Goal: Task Accomplishment & Management: Use online tool/utility

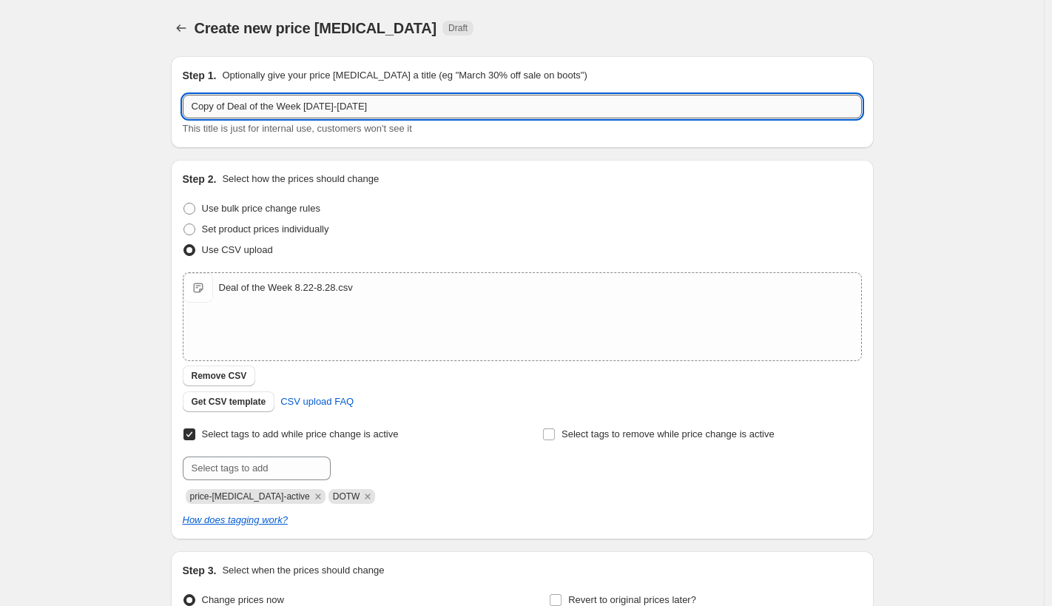
click at [232, 110] on input "Copy of Deal of the Week [DATE]-[DATE]" at bounding box center [522, 107] width 679 height 24
type input "Deal of the Week [DATE]-[DATE]"
click at [222, 372] on span "Remove CSV" at bounding box center [219, 376] width 55 height 12
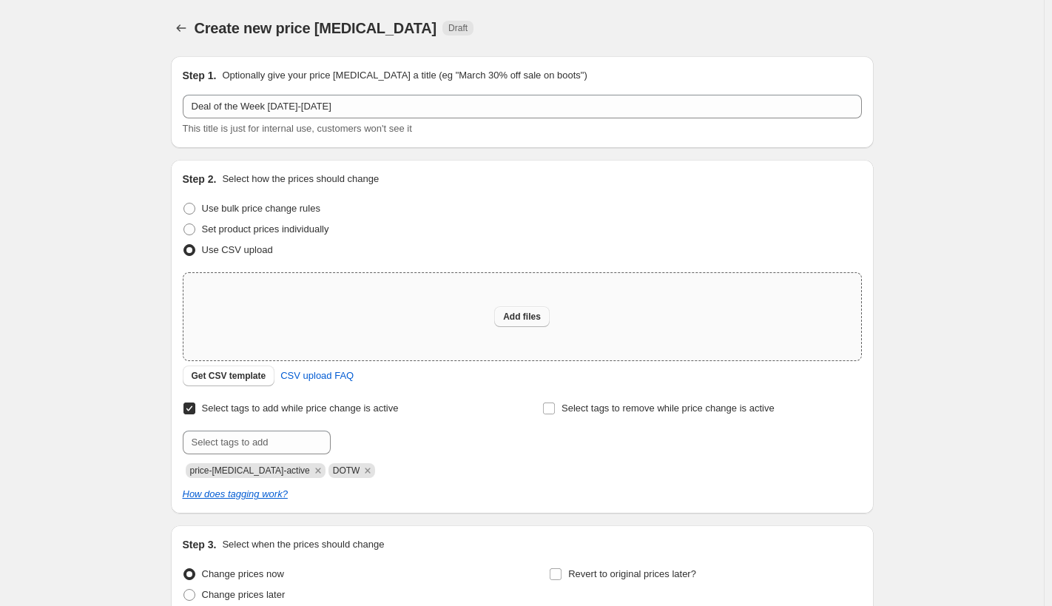
click at [541, 312] on span "Add files" at bounding box center [522, 317] width 38 height 12
type input "C:\fakepath\Deal of the Week [DATE]-[DATE].csv"
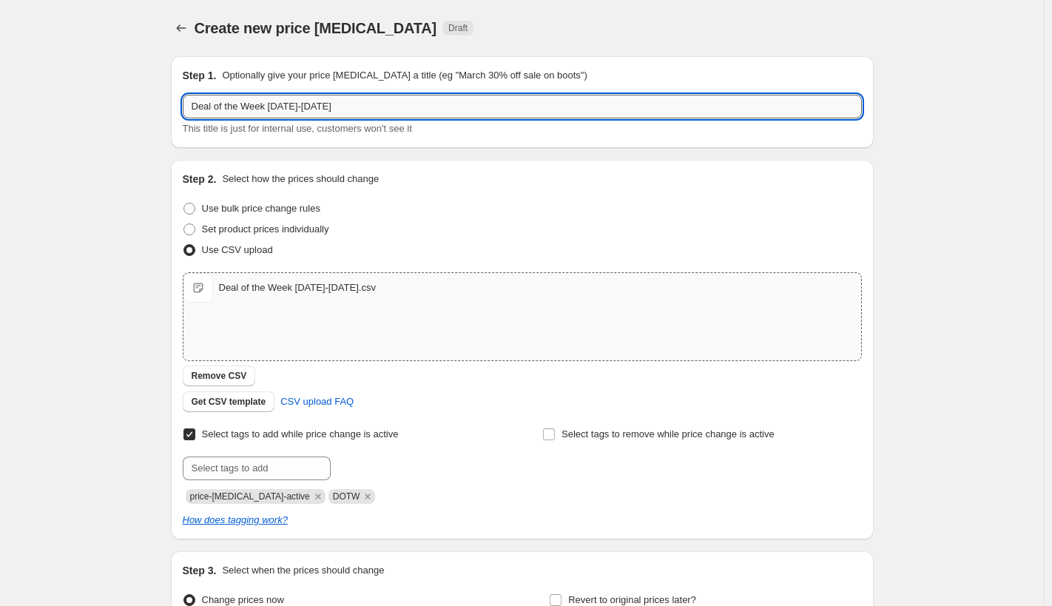
click at [286, 108] on input "Deal of the Week [DATE]-[DATE]" at bounding box center [522, 107] width 679 height 24
click at [296, 107] on input "Deal of the Week 8.29-8.28.25" at bounding box center [522, 107] width 679 height 24
click at [308, 109] on input "Deal of the Week [DATE]-[DATE]" at bounding box center [522, 107] width 679 height 24
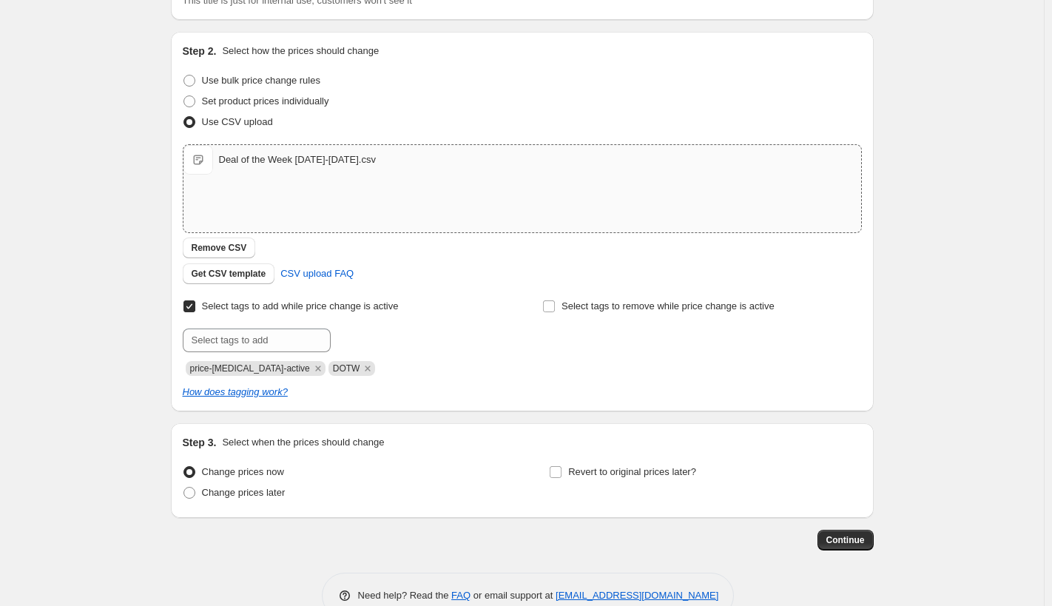
scroll to position [163, 0]
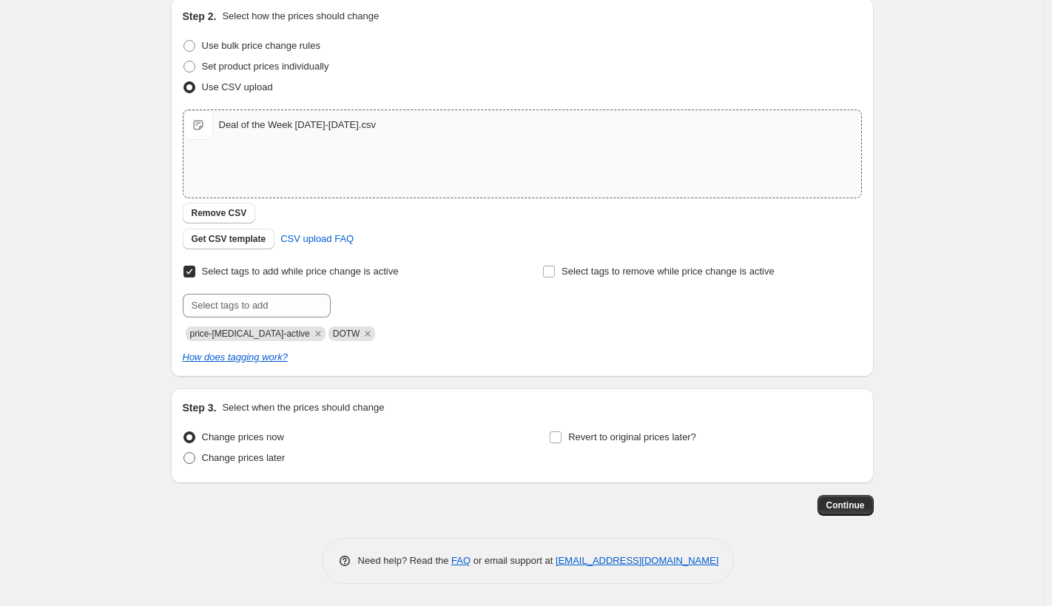
type input "Deal of the Week [DATE]-[DATE]"
click at [195, 456] on span at bounding box center [189, 458] width 12 height 12
click at [184, 453] on input "Change prices later" at bounding box center [183, 452] width 1 height 1
radio input "true"
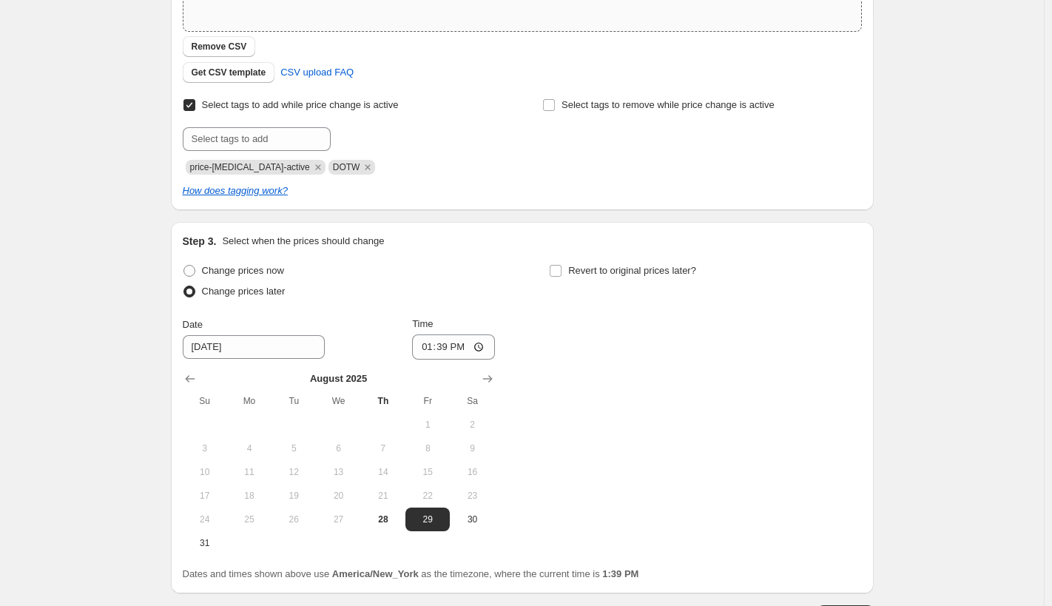
scroll to position [389, 0]
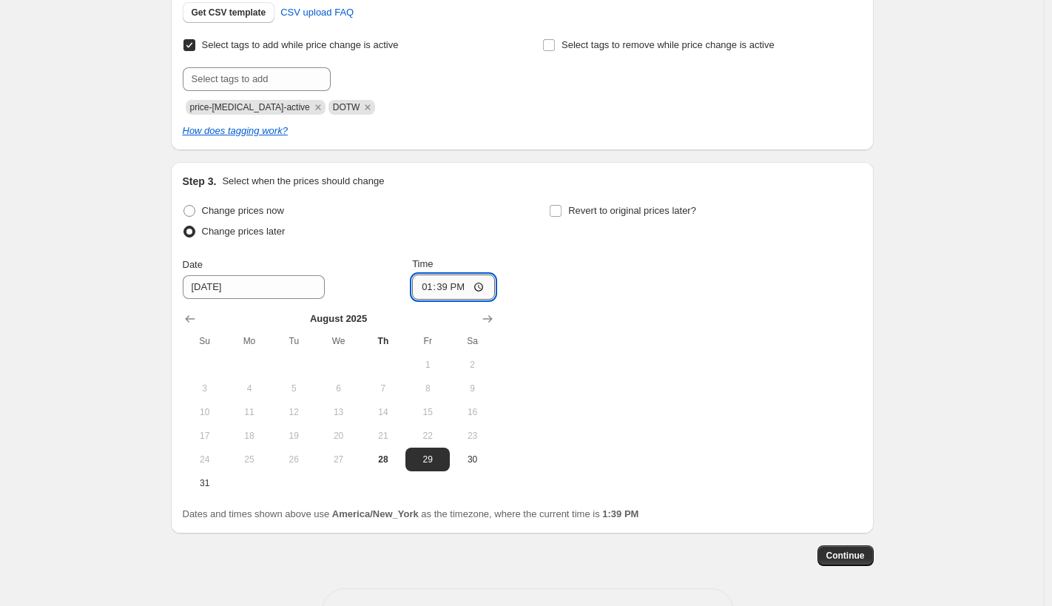
click at [482, 289] on input "13:39" at bounding box center [453, 286] width 83 height 25
type input "00:00"
click at [588, 263] on div "Change prices now Change prices later Date [DATE] Time 00:00 [DATE] Su Mo Tu We…" at bounding box center [522, 347] width 679 height 294
click at [558, 210] on input "Revert to original prices later?" at bounding box center [556, 211] width 12 height 12
checkbox input "true"
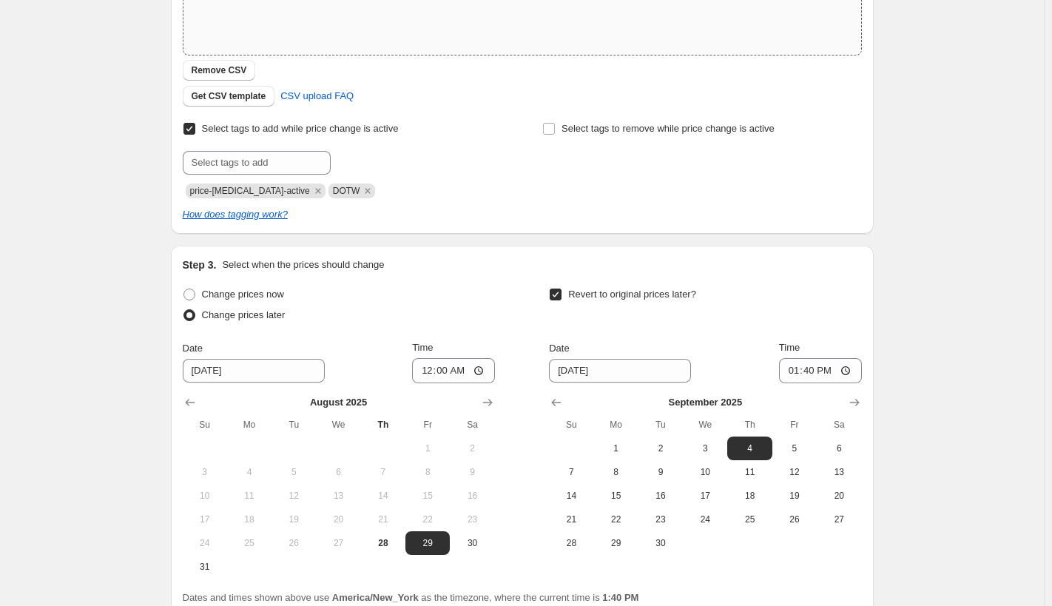
scroll to position [317, 0]
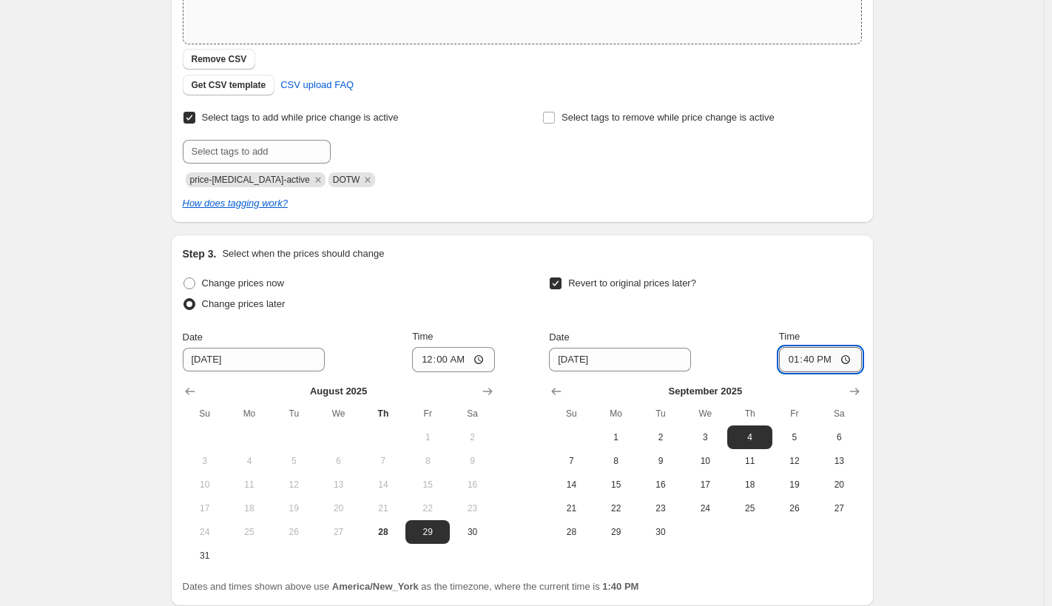
click at [849, 362] on input "13:40" at bounding box center [820, 359] width 83 height 25
type input "23:59"
click at [817, 282] on div "Revert to original prices later?" at bounding box center [705, 295] width 312 height 44
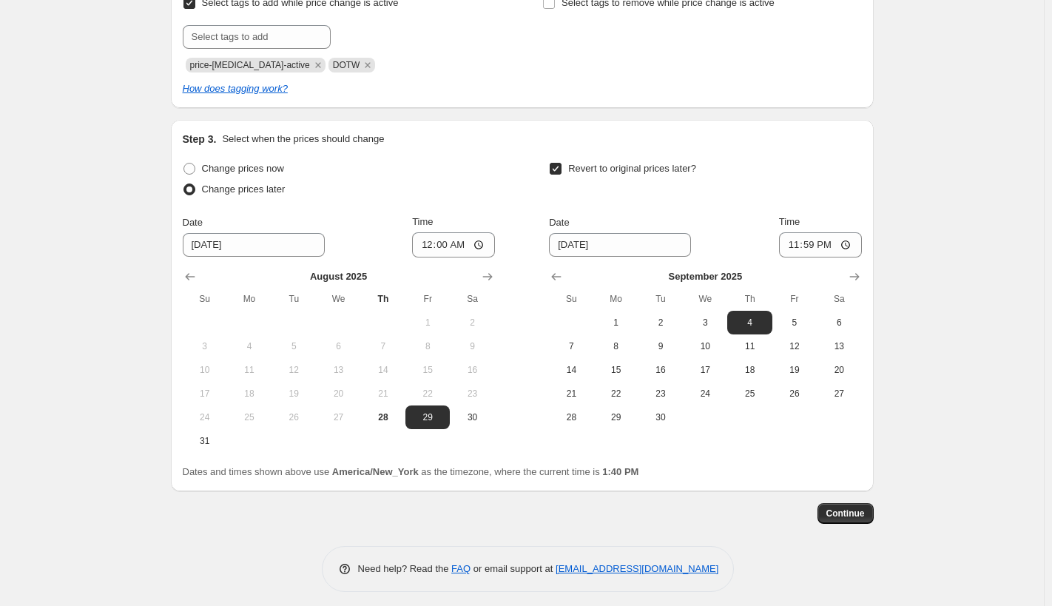
scroll to position [439, 0]
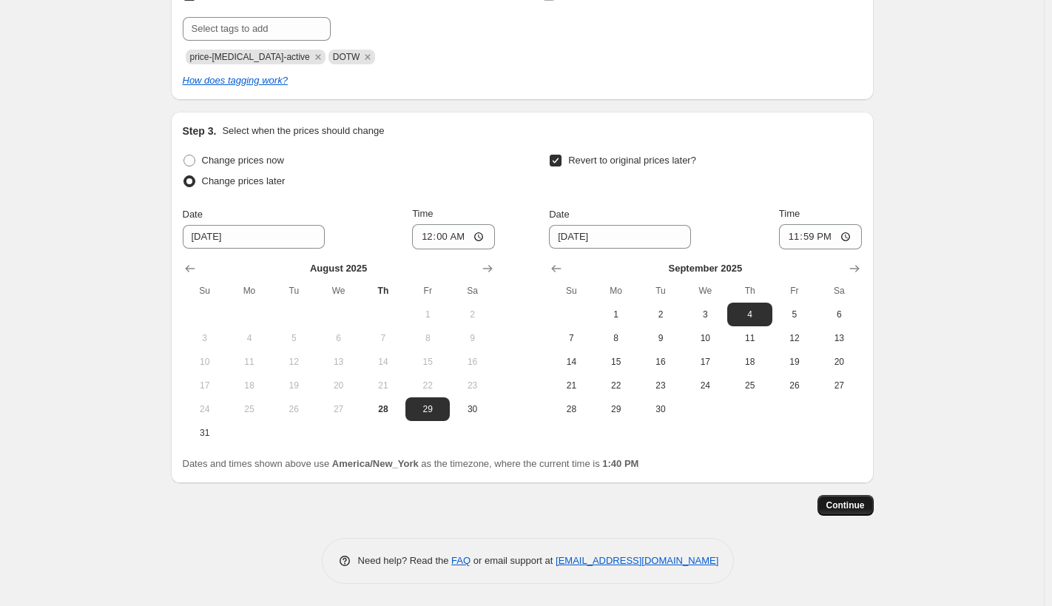
click at [840, 501] on span "Continue" at bounding box center [845, 505] width 38 height 12
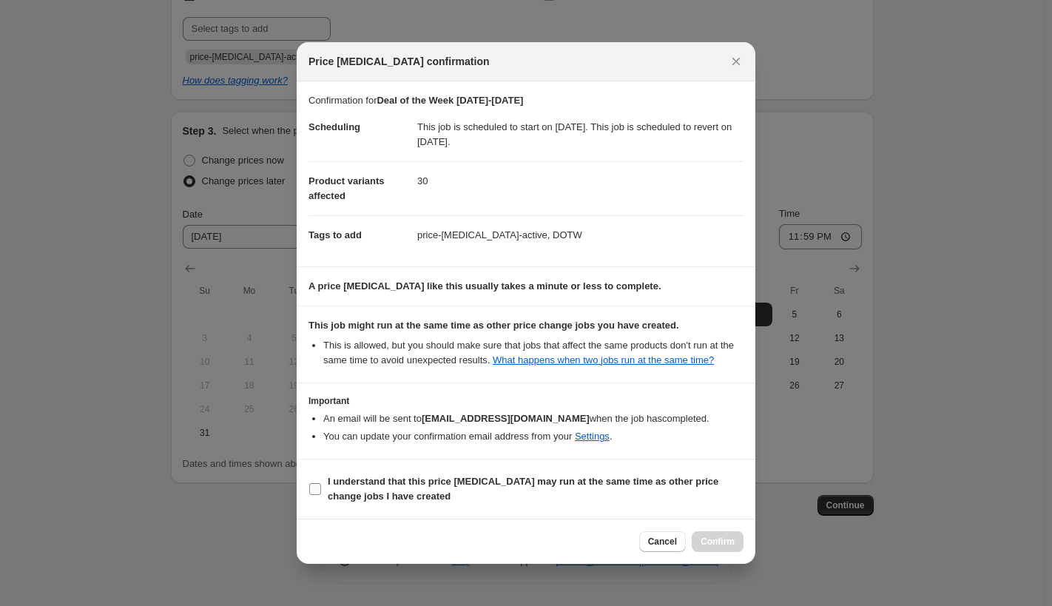
click at [317, 491] on input "I understand that this price [MEDICAL_DATA] may run at the same time as other p…" at bounding box center [315, 489] width 12 height 12
checkbox input "true"
click at [715, 540] on span "Confirm" at bounding box center [718, 542] width 34 height 12
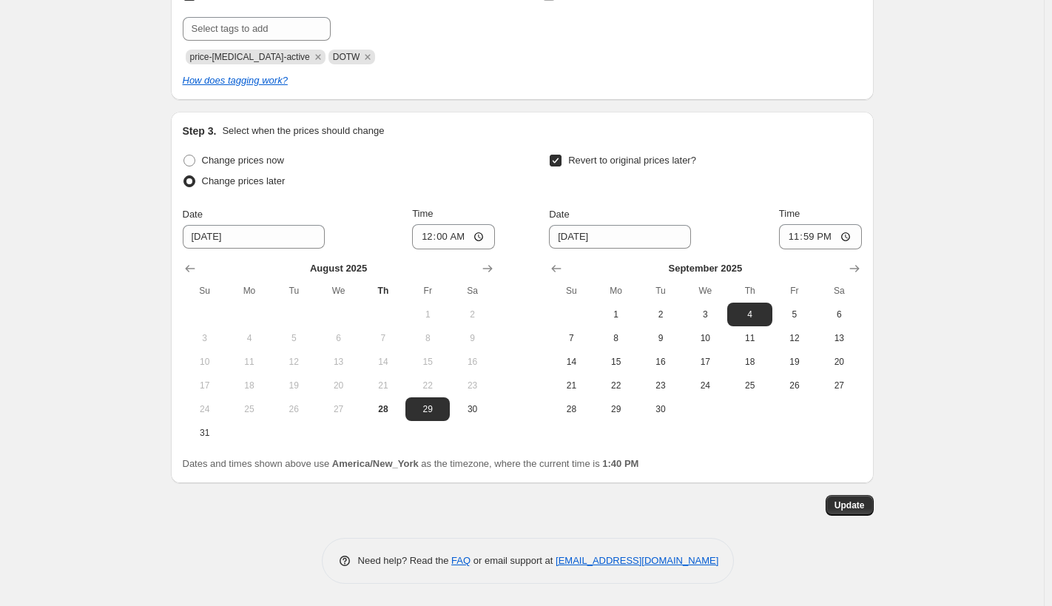
scroll to position [132, 0]
